Goal: Task Accomplishment & Management: Complete application form

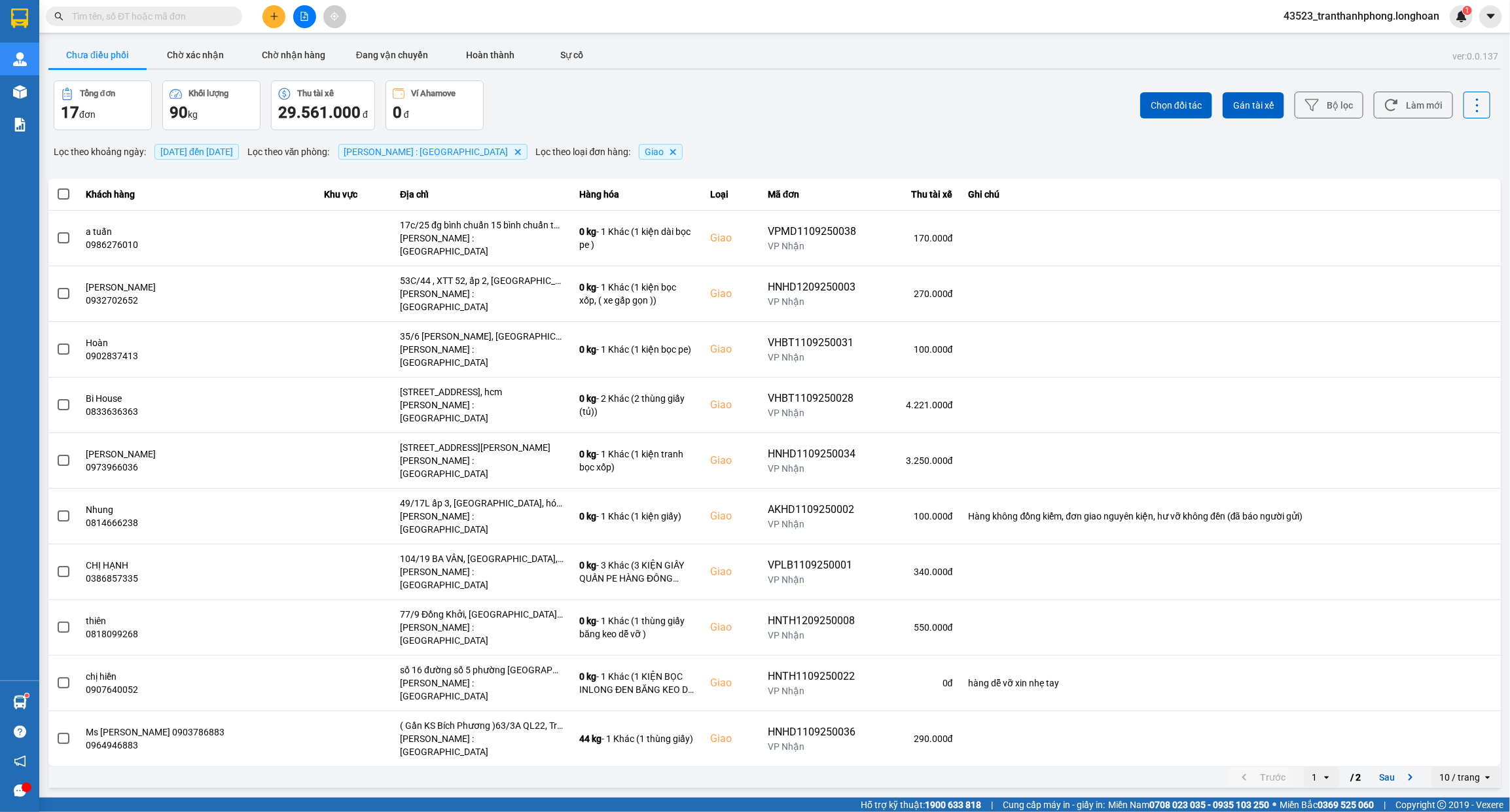
click at [177, 17] on input "text" at bounding box center [149, 16] width 155 height 14
click at [178, 13] on input "text" at bounding box center [149, 16] width 155 height 14
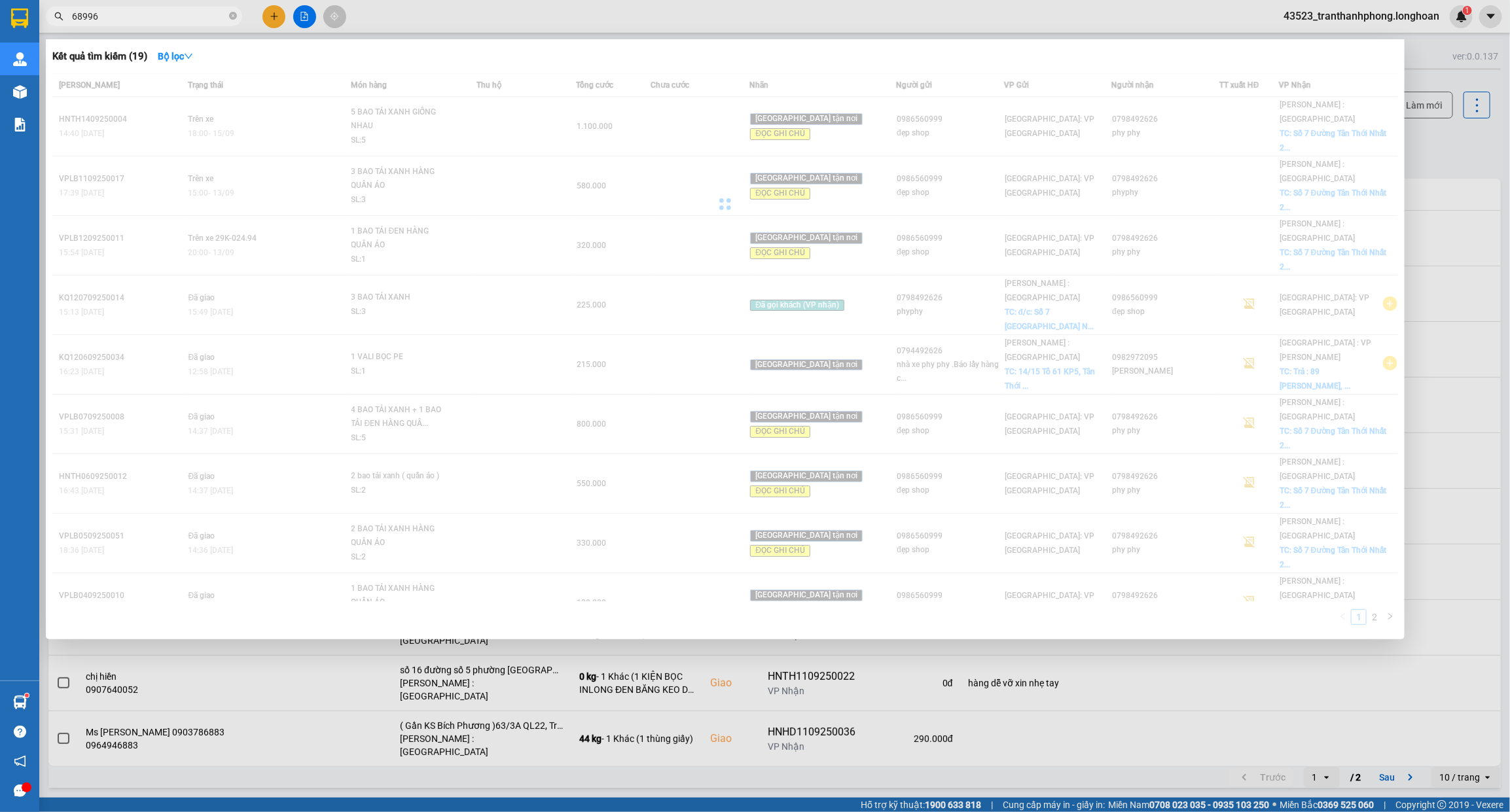
type input "689968"
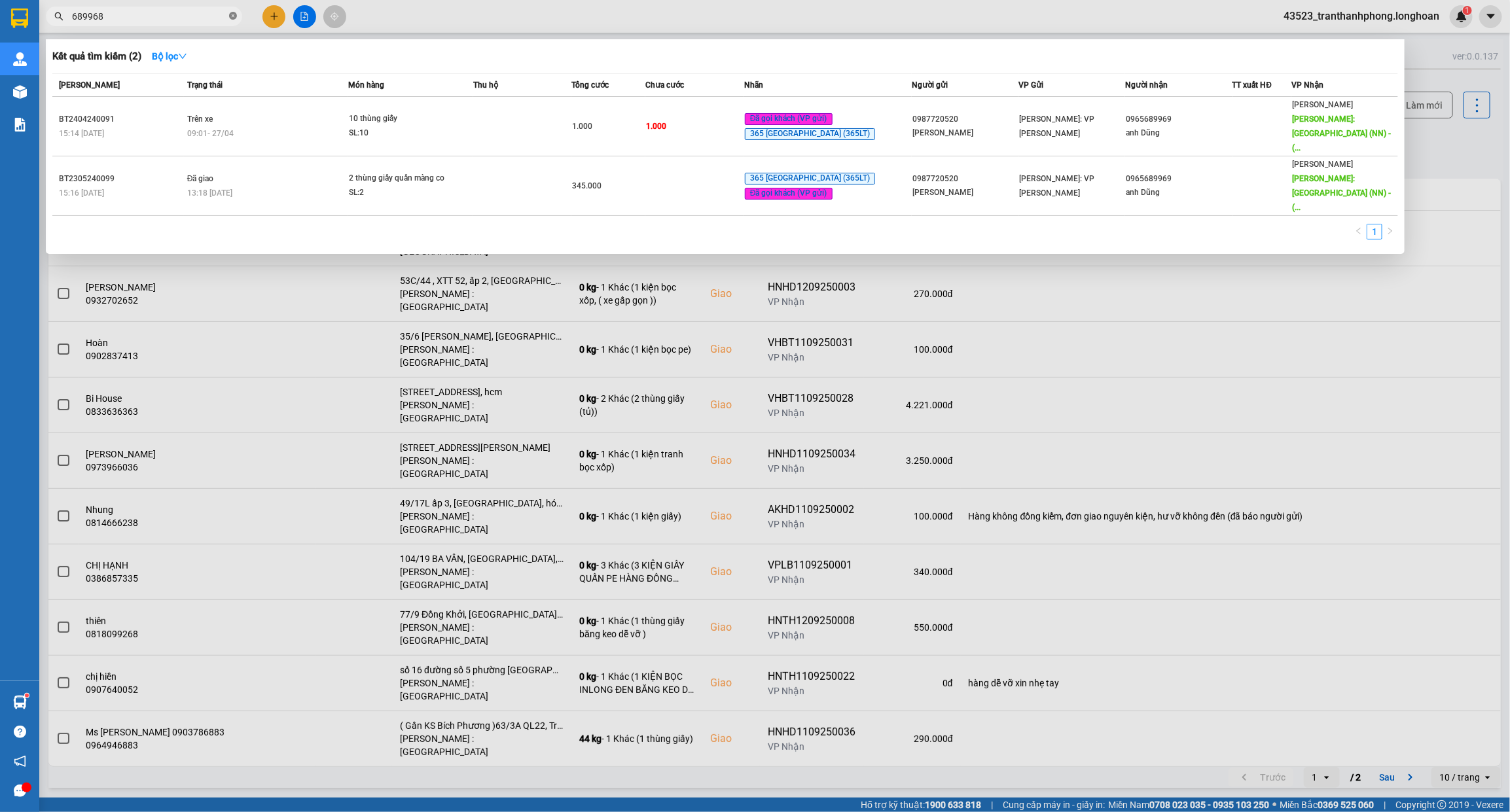
click at [230, 17] on icon "close-circle" at bounding box center [233, 16] width 8 height 8
type input "77177"
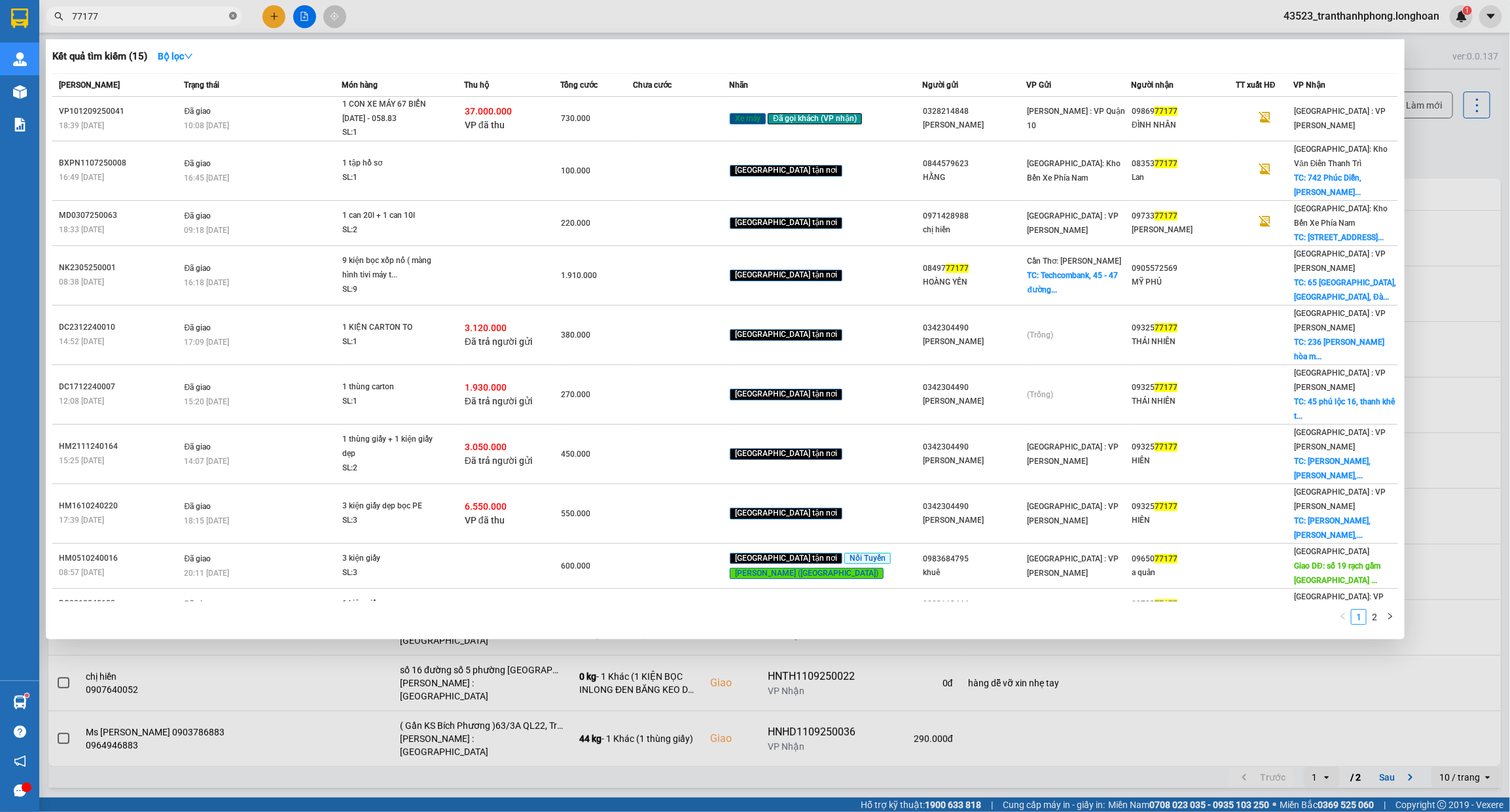
click at [233, 14] on icon "close-circle" at bounding box center [233, 16] width 8 height 8
type input "47685"
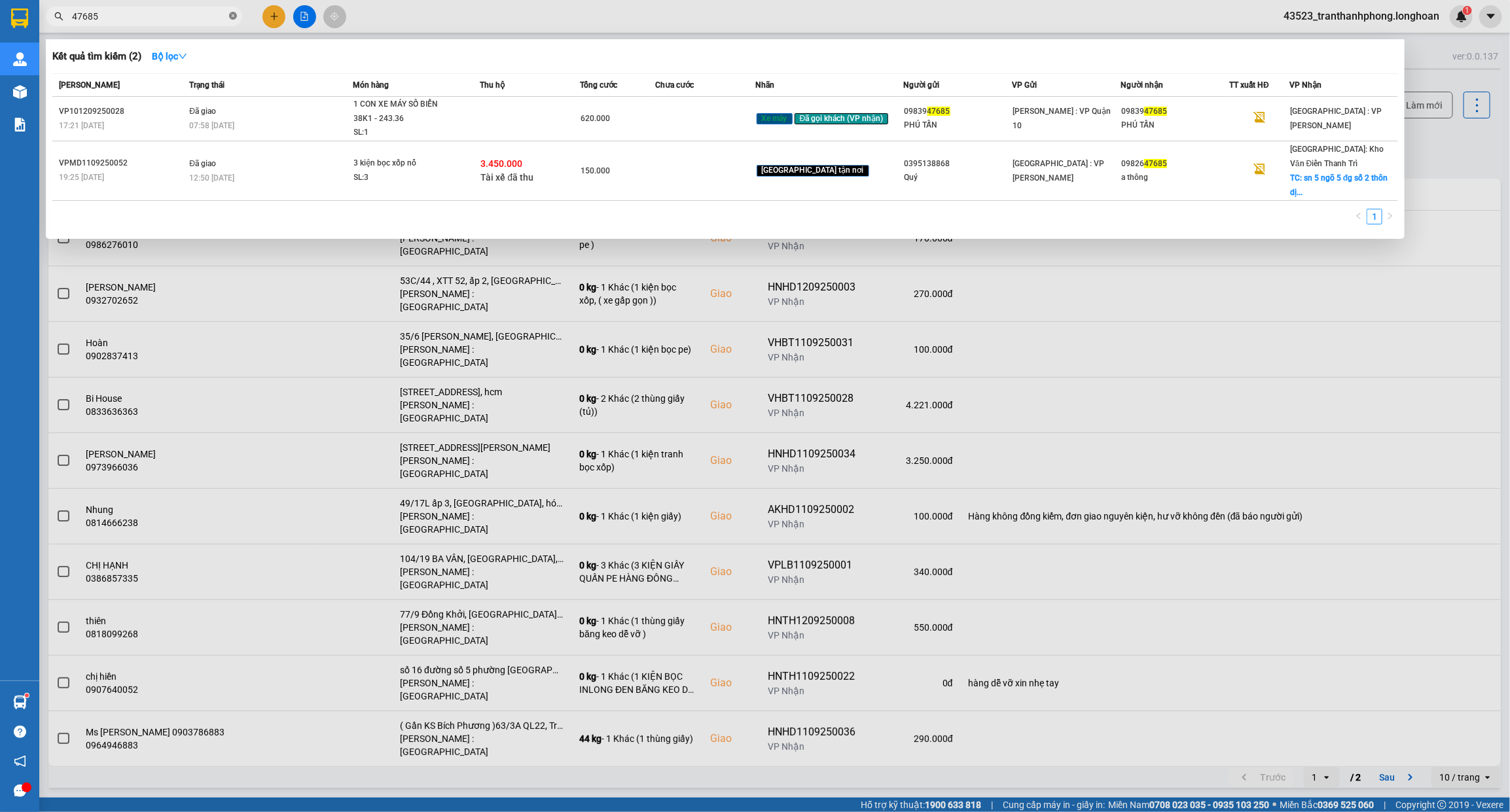
click at [231, 16] on icon "close-circle" at bounding box center [233, 16] width 8 height 8
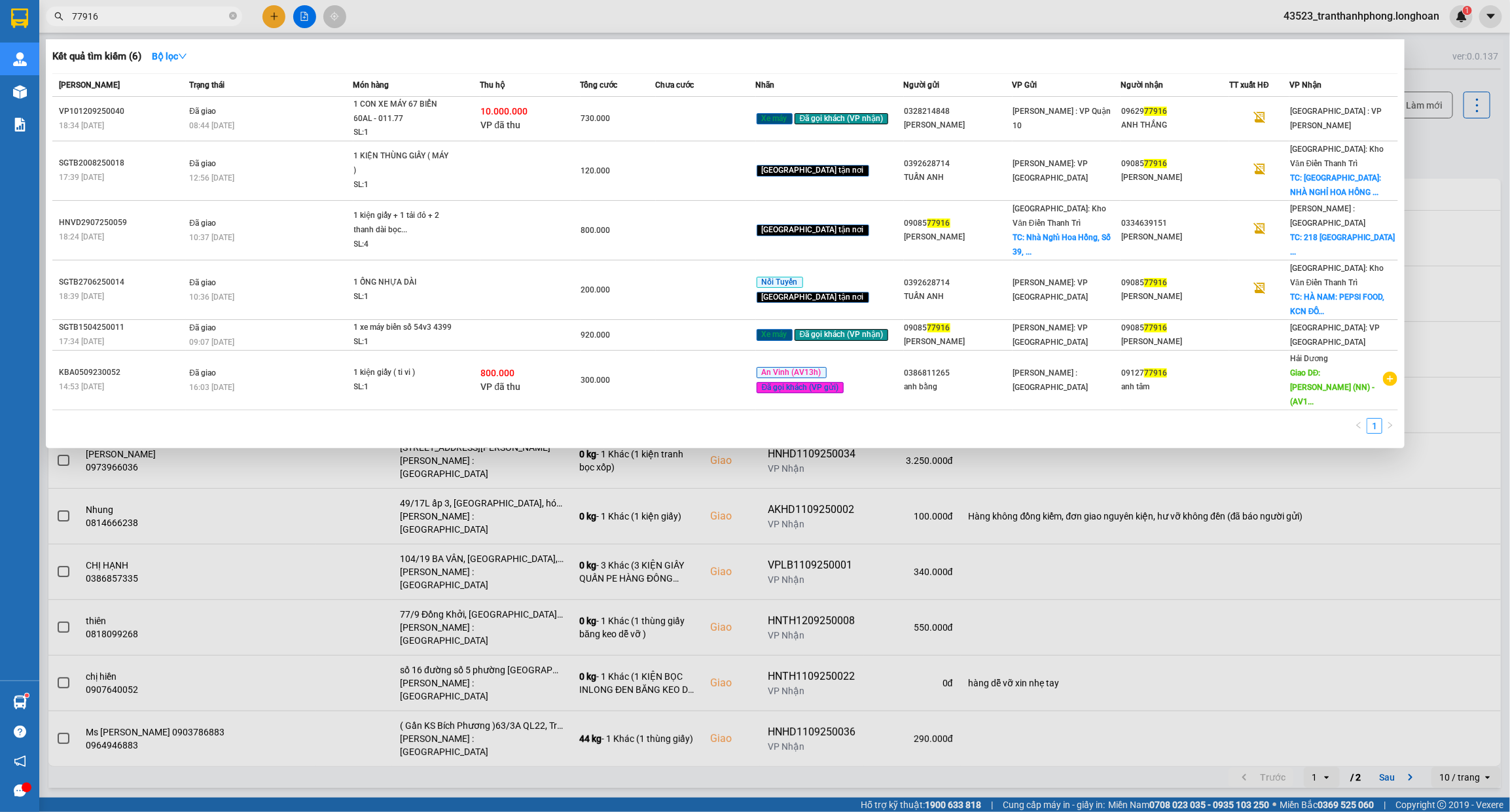
type input "77916"
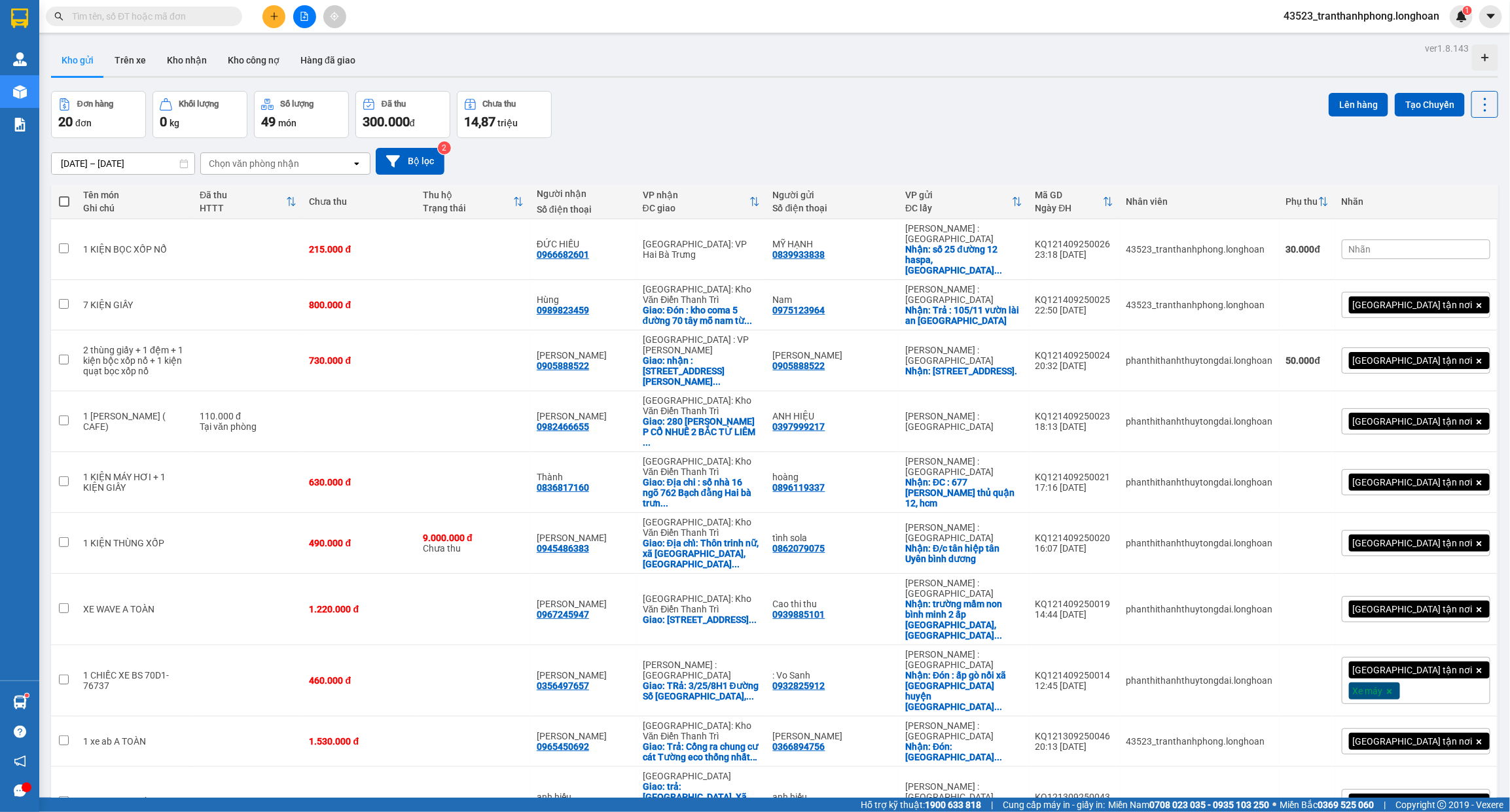
click at [185, 16] on input "text" at bounding box center [149, 16] width 155 height 14
click at [1416, 301] on icon at bounding box center [1420, 305] width 9 height 9
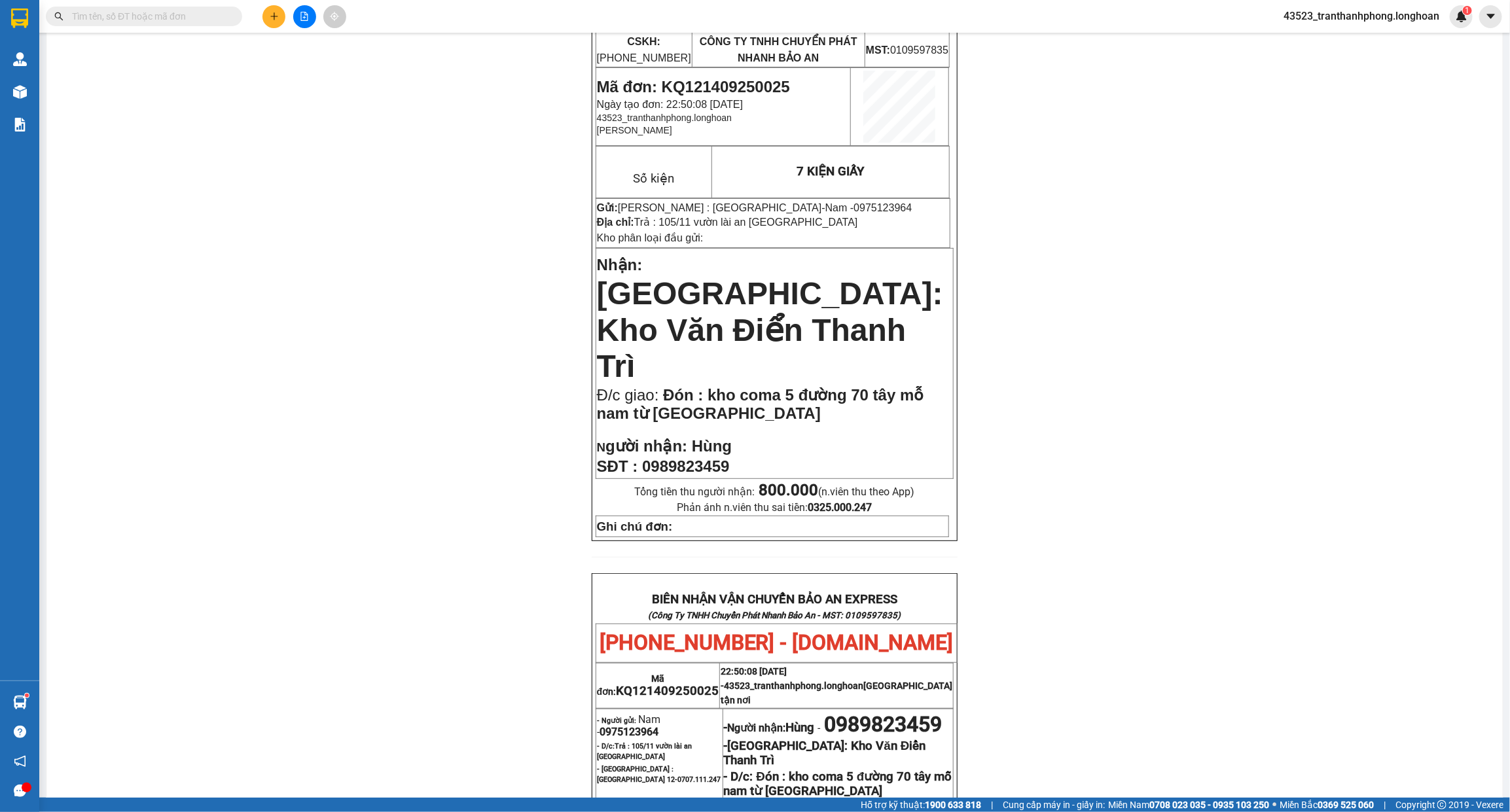
scroll to position [164, 0]
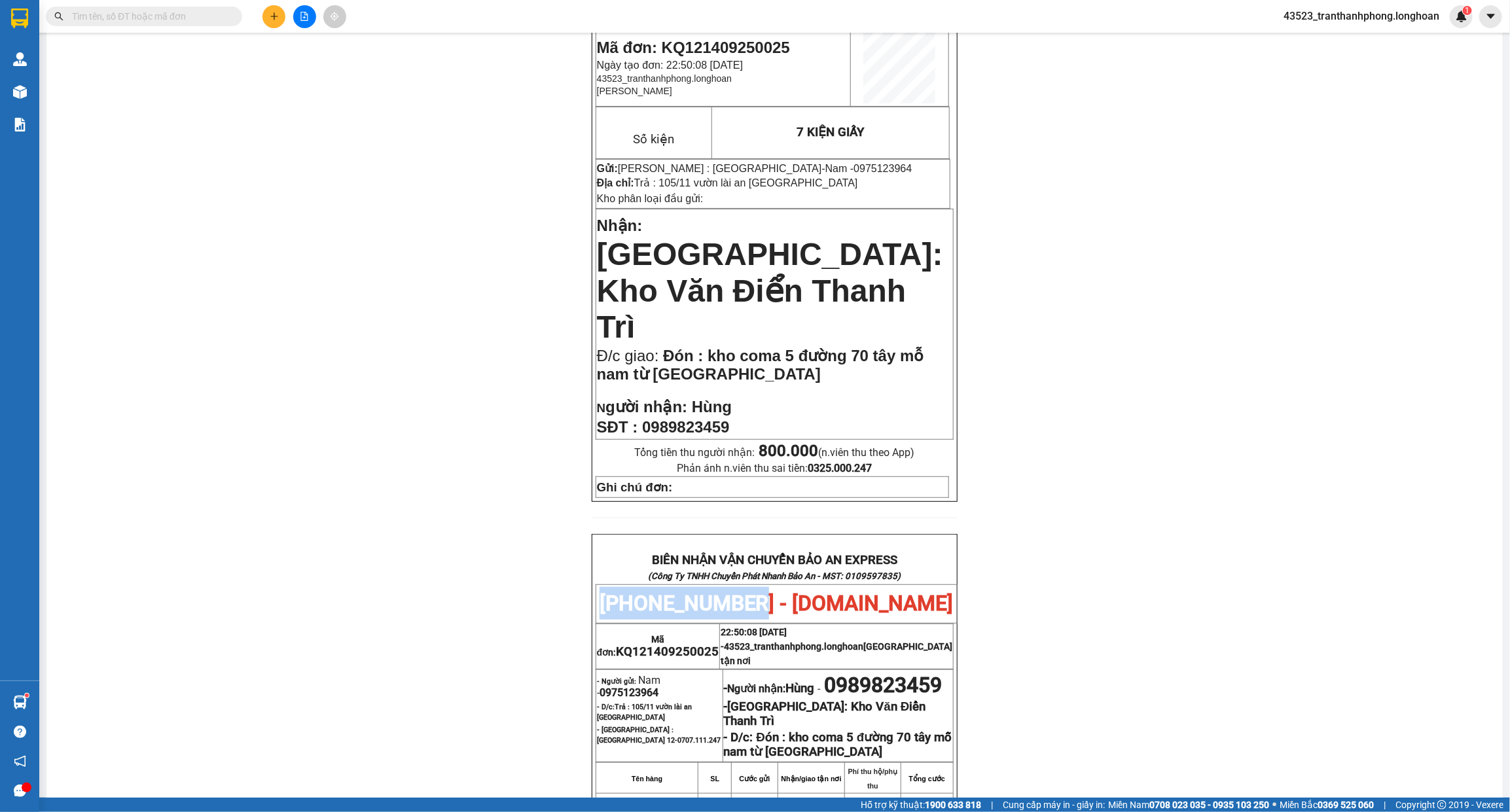
drag, startPoint x: 603, startPoint y: 547, endPoint x: 735, endPoint y: 547, distance: 132.0
click at [735, 591] on span "[PHONE_NUMBER] - [DOMAIN_NAME]" at bounding box center [777, 603] width 354 height 25
click at [648, 591] on span "[PHONE_NUMBER] - [DOMAIN_NAME]" at bounding box center [777, 603] width 354 height 25
click at [650, 591] on span "[PHONE_NUMBER] - [DOMAIN_NAME]" at bounding box center [777, 603] width 354 height 25
click at [161, 15] on input "text" at bounding box center [149, 16] width 155 height 14
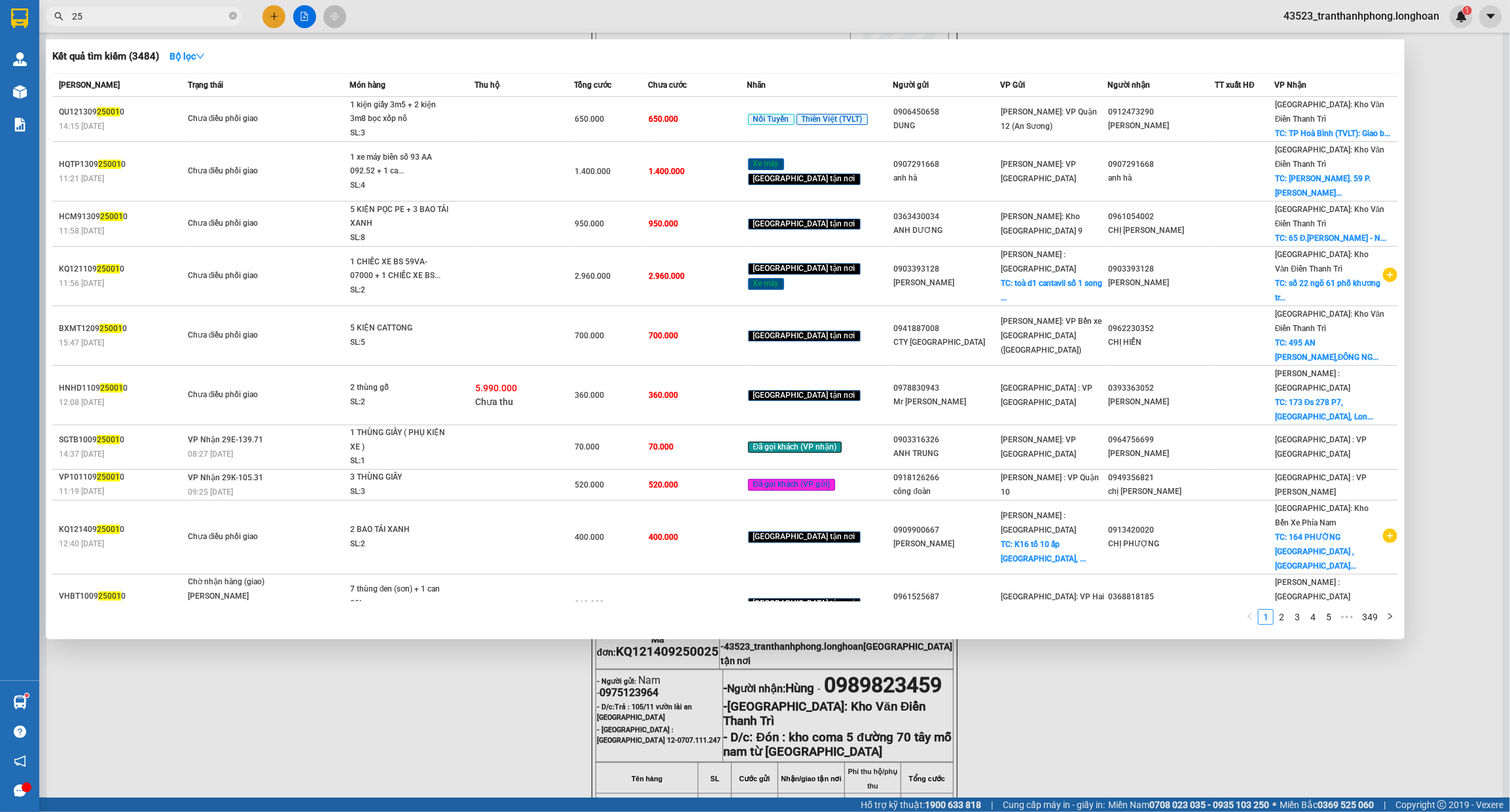
type input "2"
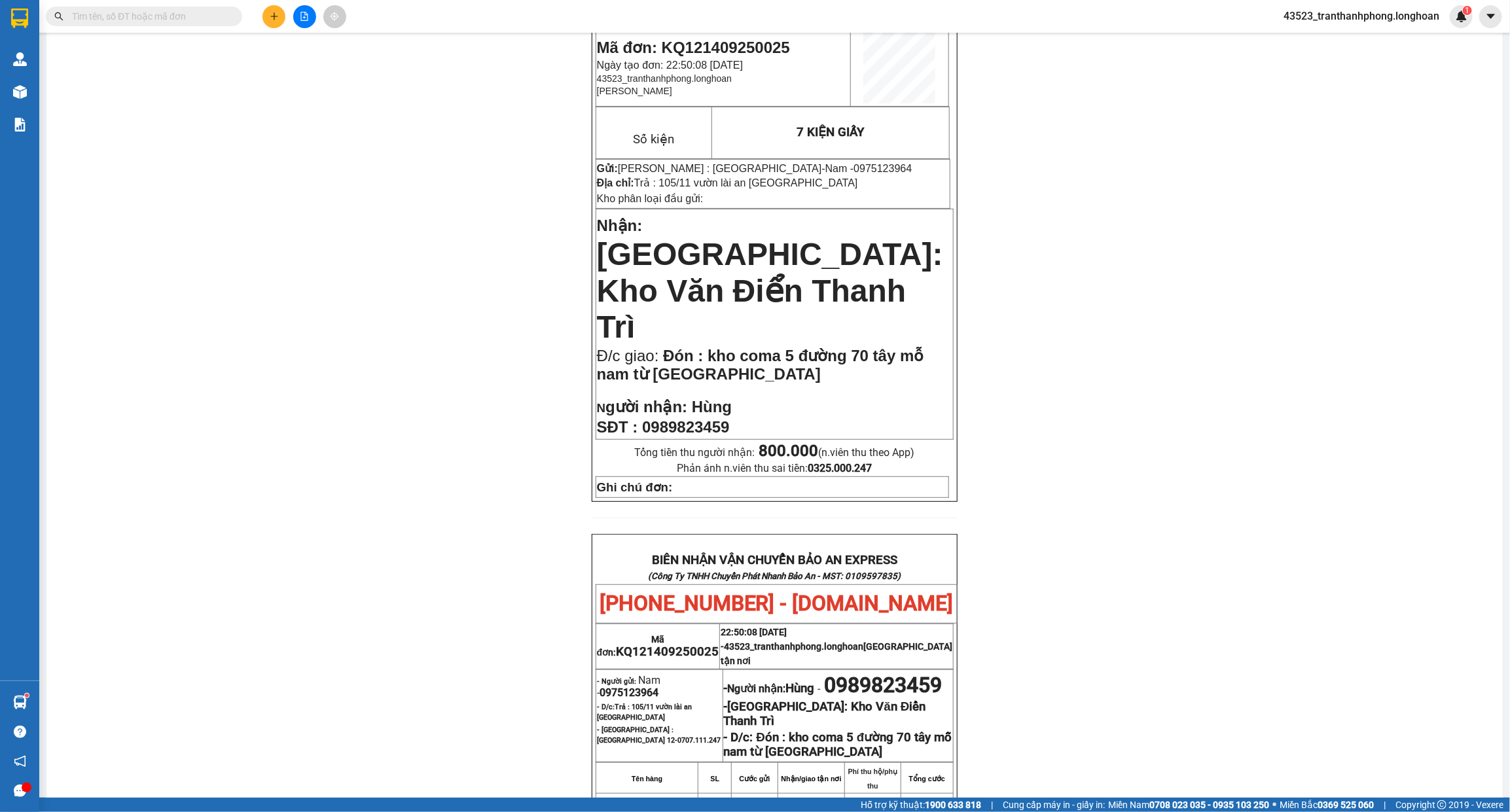
click at [151, 17] on input "text" at bounding box center [149, 16] width 155 height 14
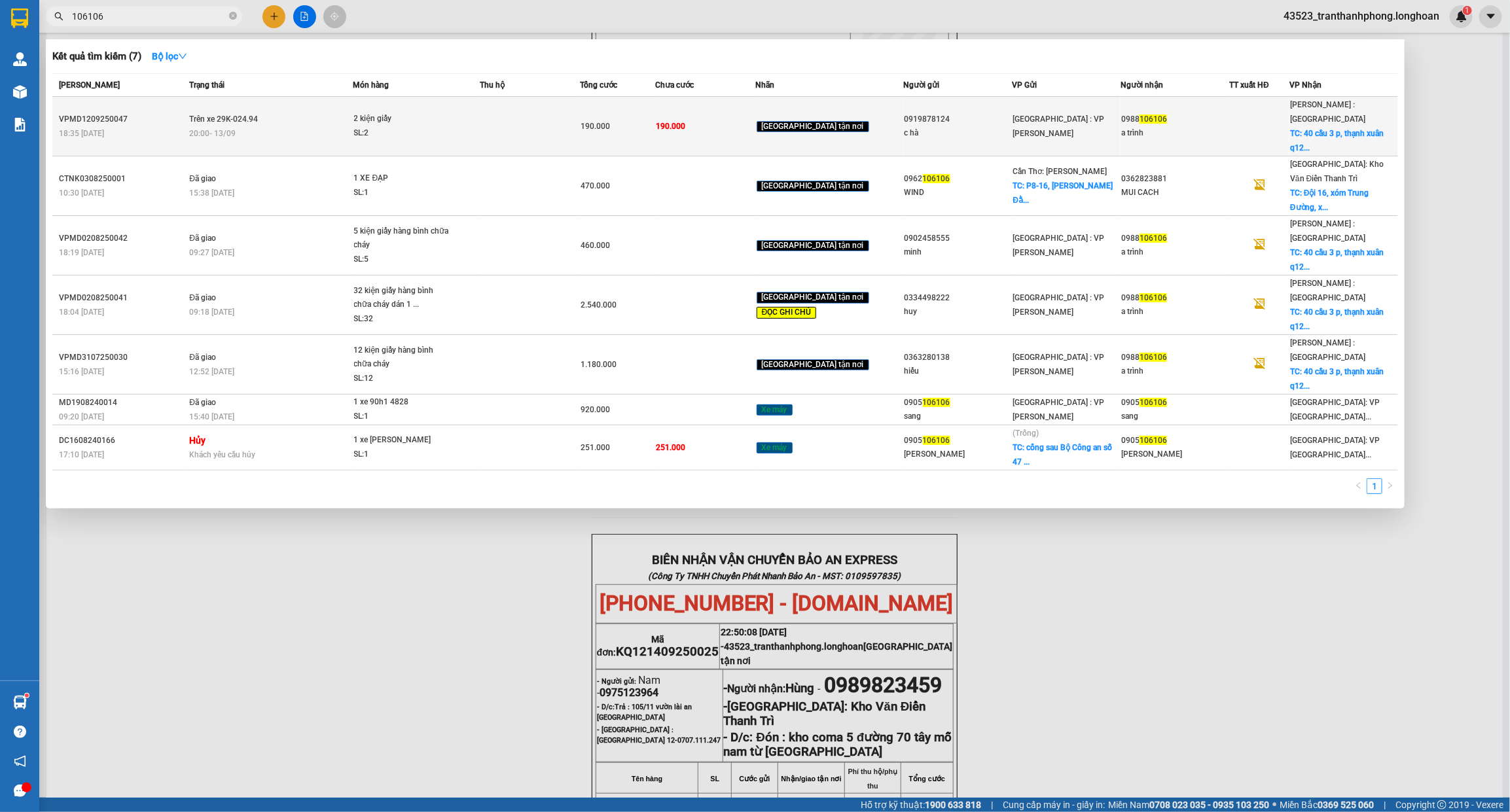
type input "106106"
click at [1091, 115] on div "[GEOGRAPHIC_DATA] : VP [PERSON_NAME]" at bounding box center [1067, 127] width 107 height 29
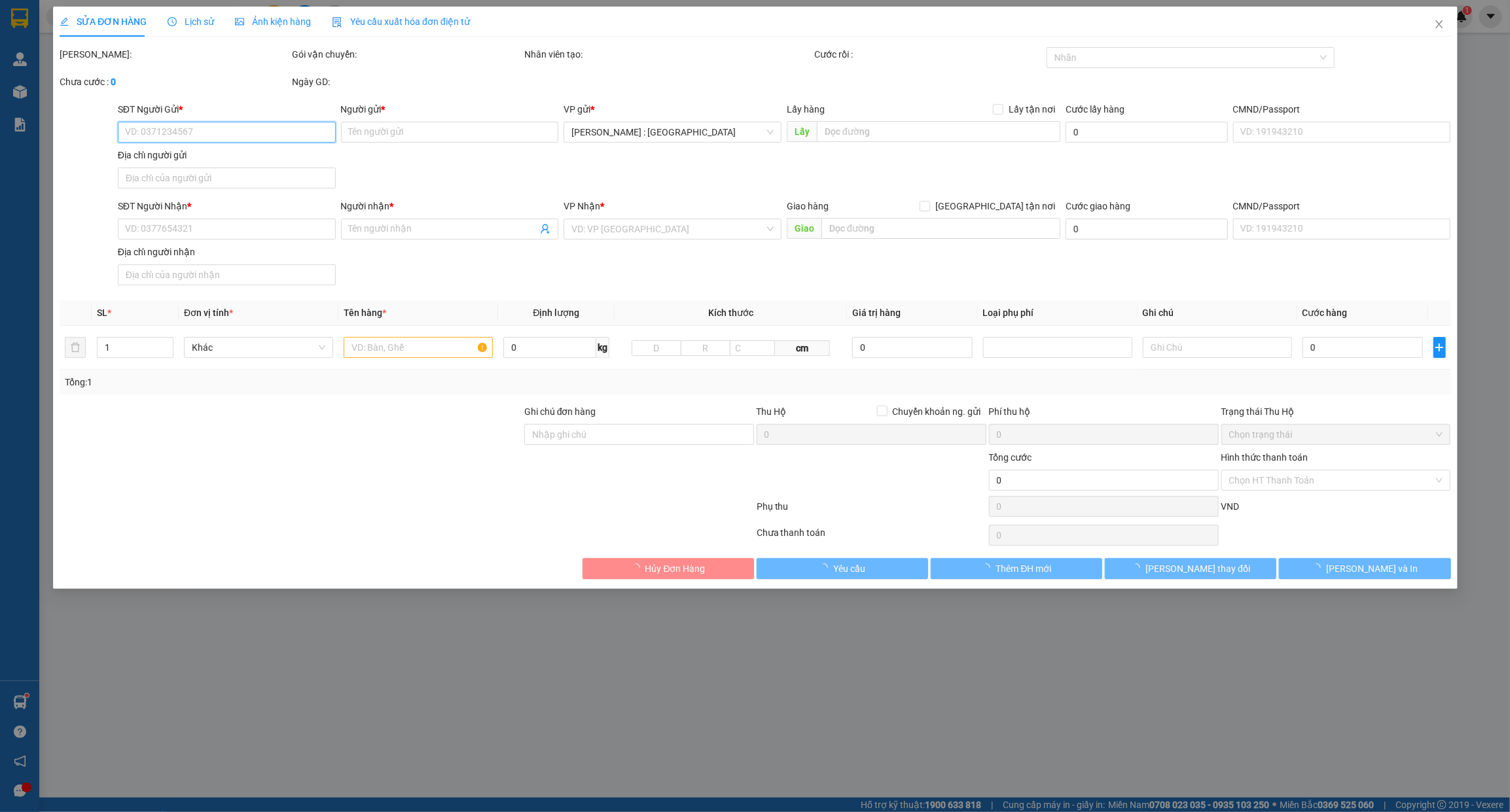
type input "0919878124"
type input "c hà"
type input "0988106106"
type input "a trình"
checkbox input "true"
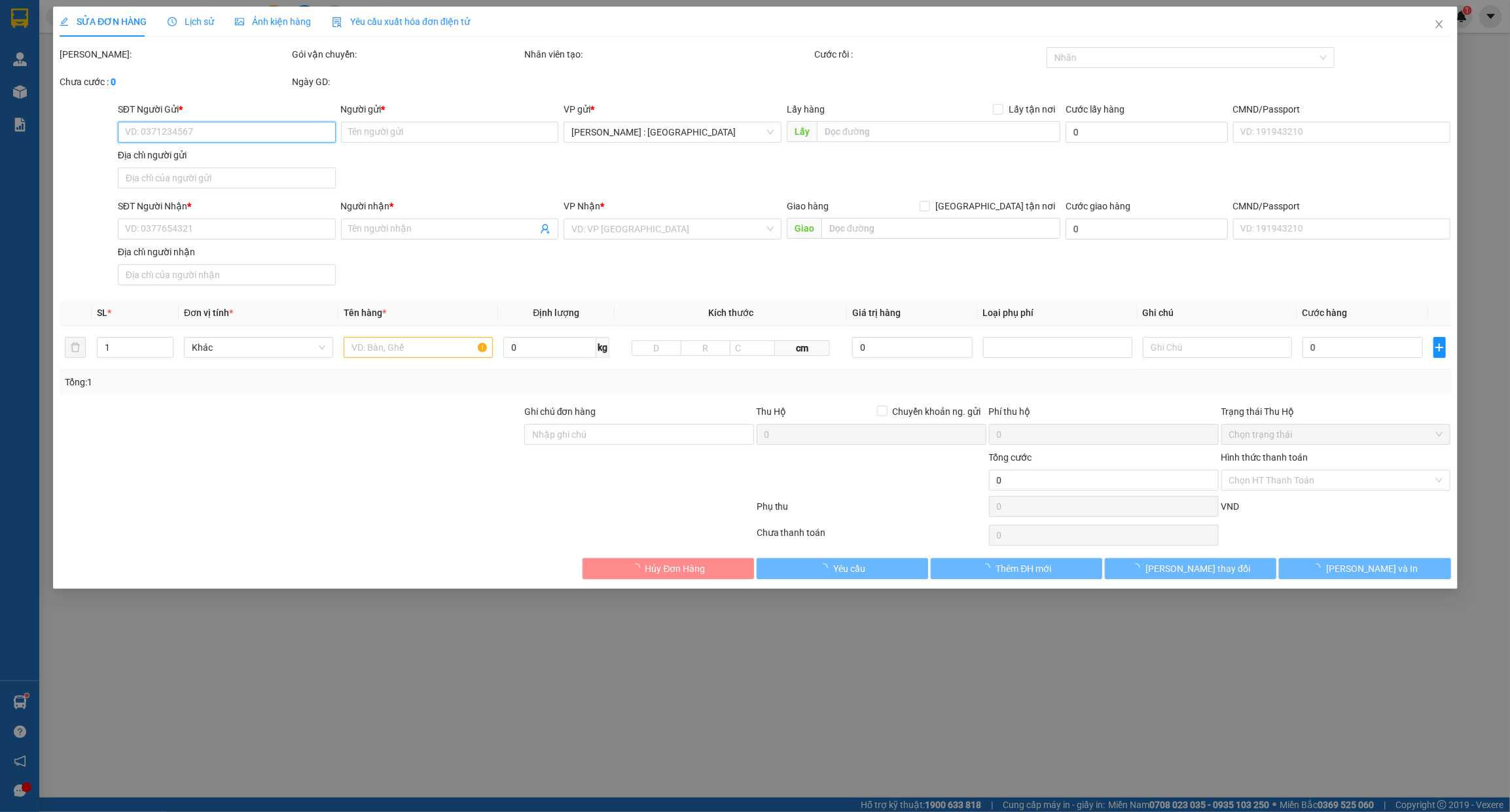
type input "40 cầu 3 p, thạnh xuân q12"
type input "hàng ko đồng kiểm giao nguyên kiện hư vỡ k đền"
type input "190.000"
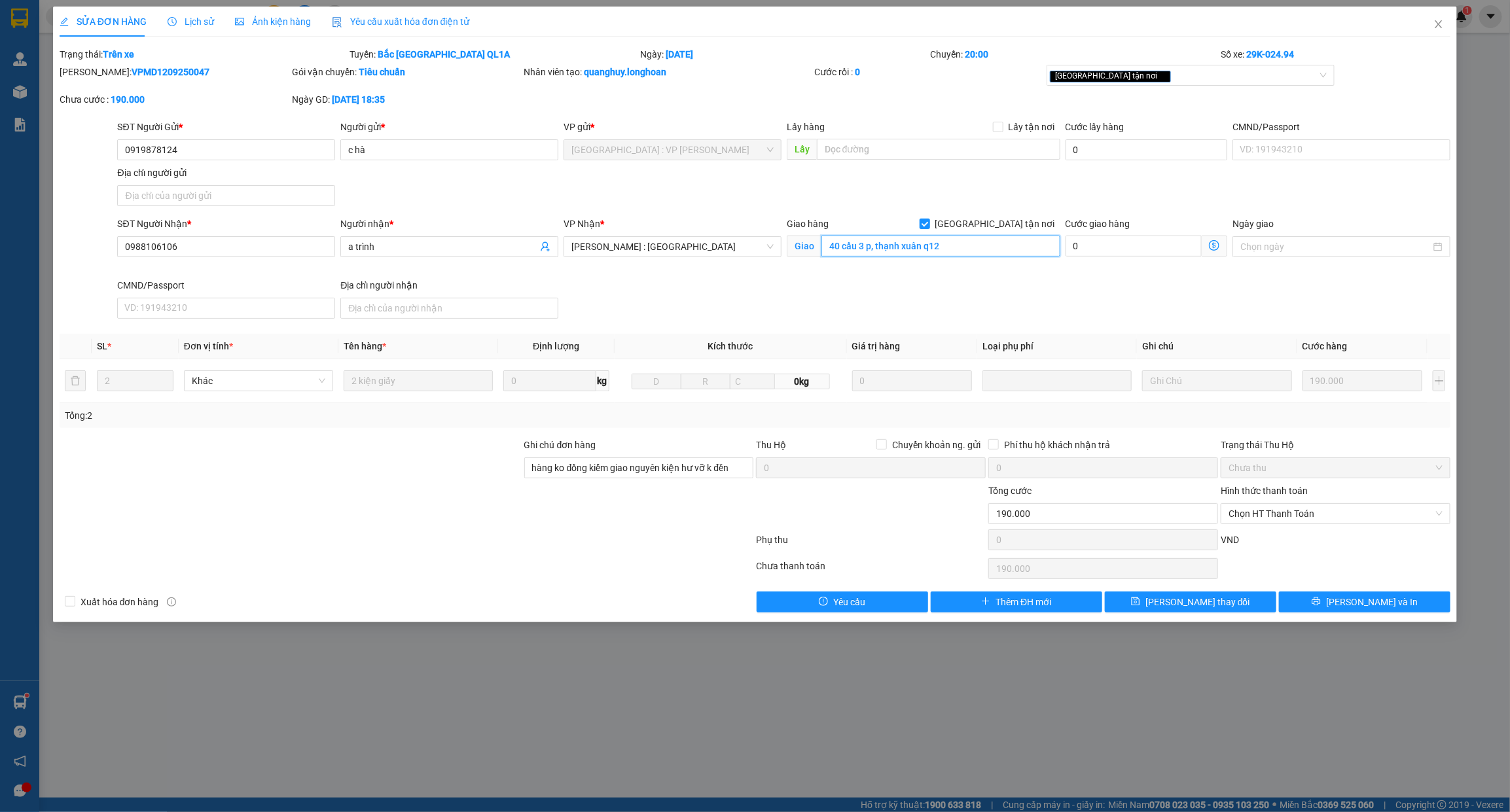
click at [950, 252] on input "40 cầu 3 p, thạnh xuân q12" at bounding box center [941, 246] width 239 height 21
click at [981, 252] on input "40 cầu 3 p, thạnh xuân q12" at bounding box center [941, 246] width 239 height 21
